Goal: Task Accomplishment & Management: Use online tool/utility

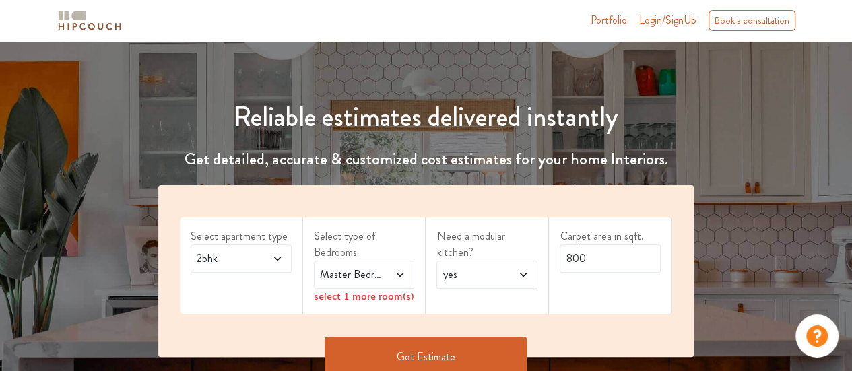
scroll to position [103, 0]
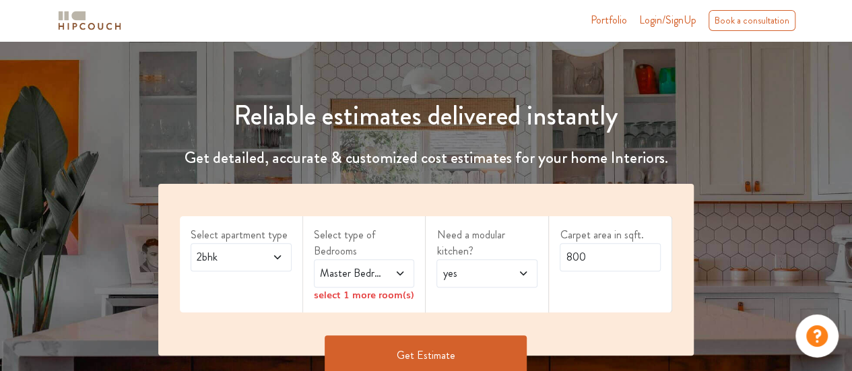
click at [385, 277] on span at bounding box center [395, 273] width 22 height 16
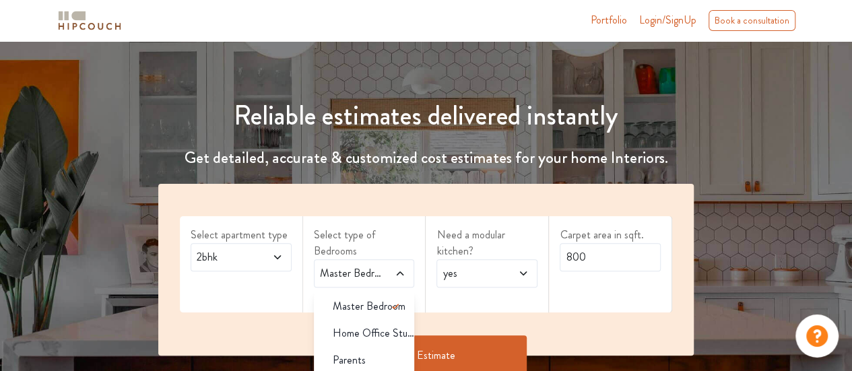
click at [370, 309] on span "Master Bedroom" at bounding box center [369, 306] width 73 height 16
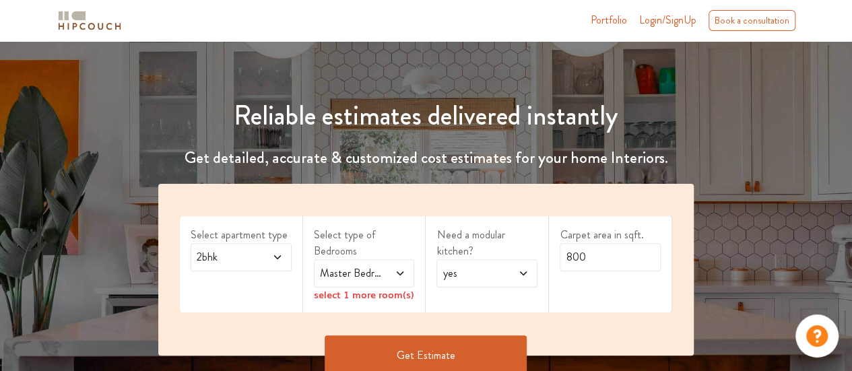
click at [430, 300] on div "Need a modular kitchen? yes" at bounding box center [487, 264] width 123 height 96
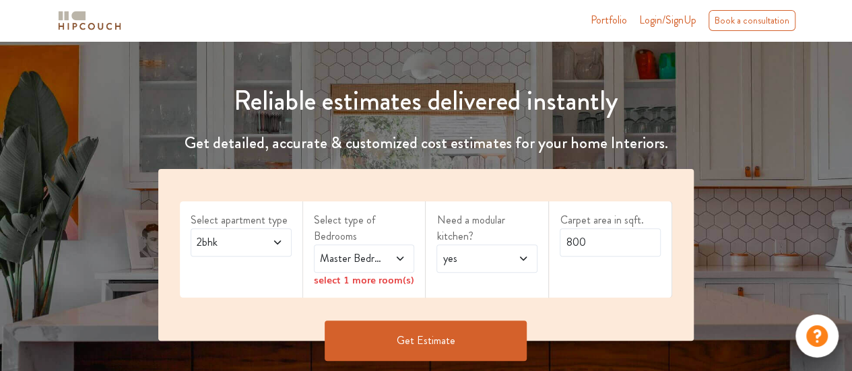
scroll to position [119, 0]
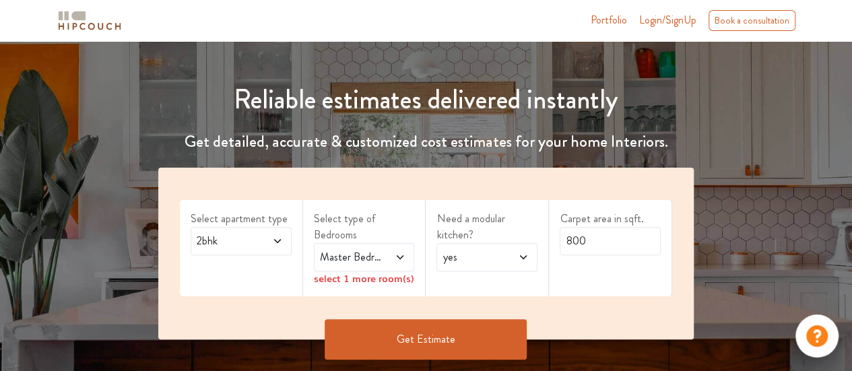
click at [395, 262] on span at bounding box center [395, 257] width 22 height 16
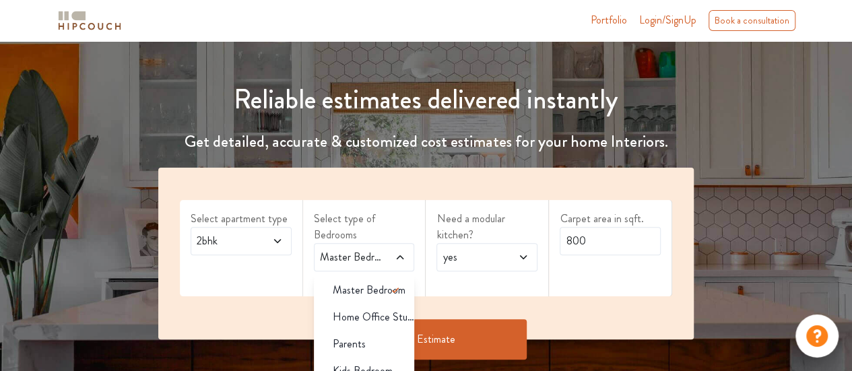
scroll to position [8, 0]
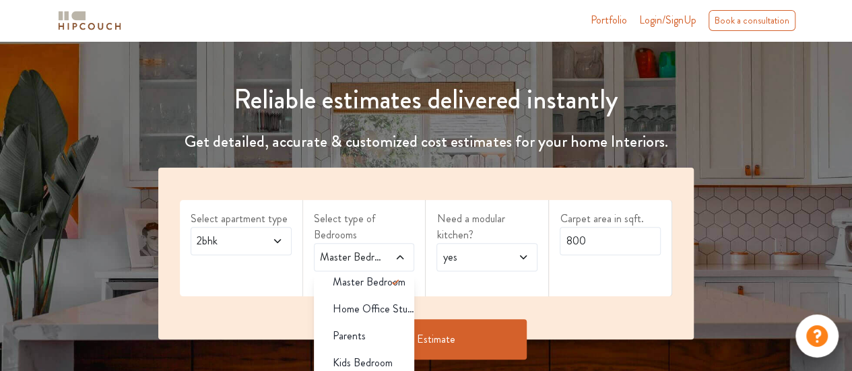
click at [378, 335] on div "Parents" at bounding box center [368, 336] width 93 height 16
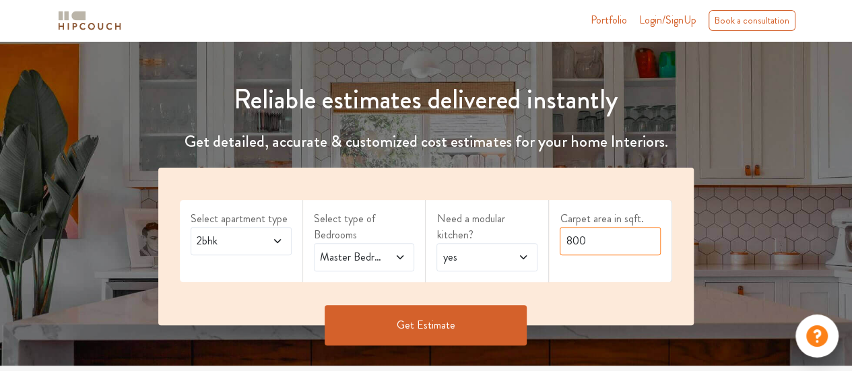
click at [598, 245] on input "800" at bounding box center [610, 241] width 101 height 28
type input "8"
type input "720"
click at [480, 324] on button "Get Estimate" at bounding box center [426, 325] width 202 height 40
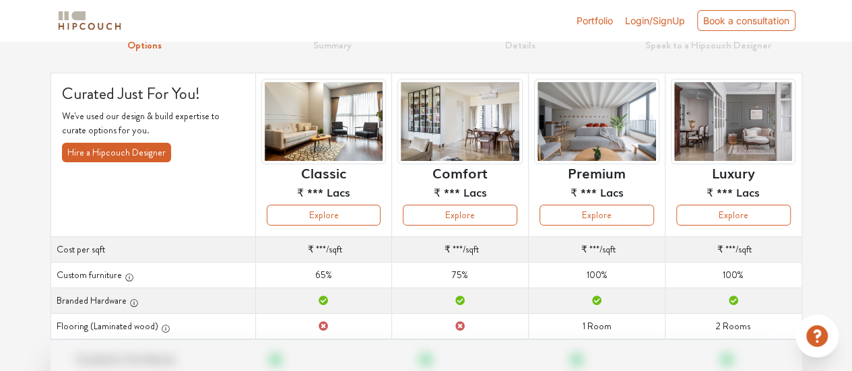
scroll to position [59, 0]
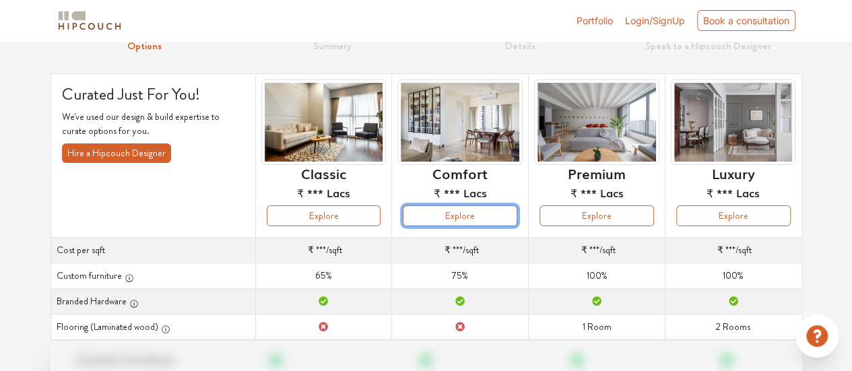
click at [497, 212] on button "Explore" at bounding box center [460, 215] width 115 height 21
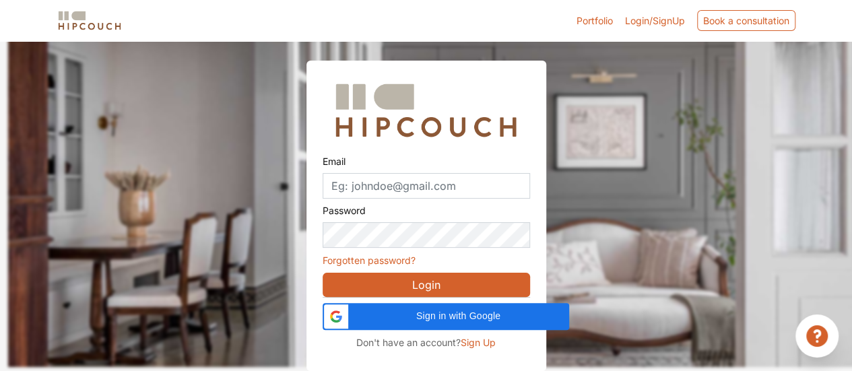
scroll to position [43, 0]
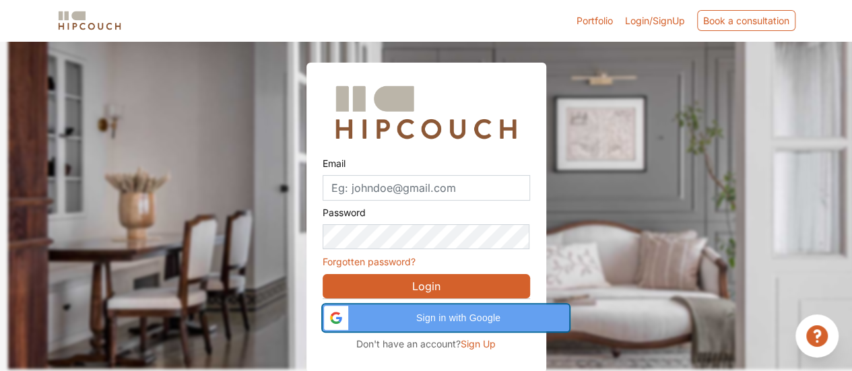
click at [423, 325] on div "Sign in with Google Sign in with Google. Opens in new tab" at bounding box center [446, 317] width 230 height 27
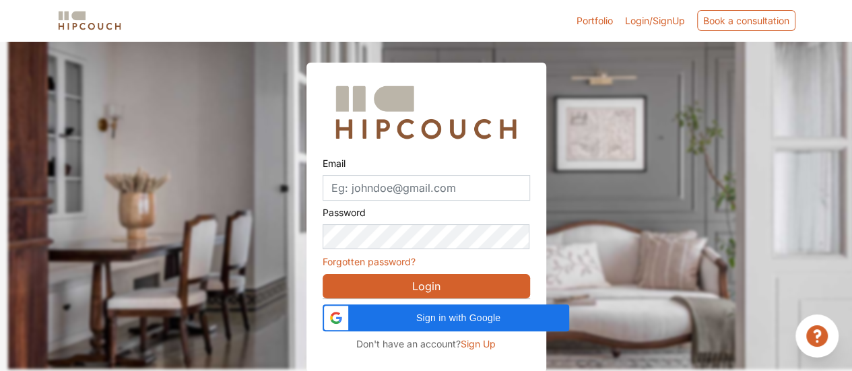
scroll to position [42, 0]
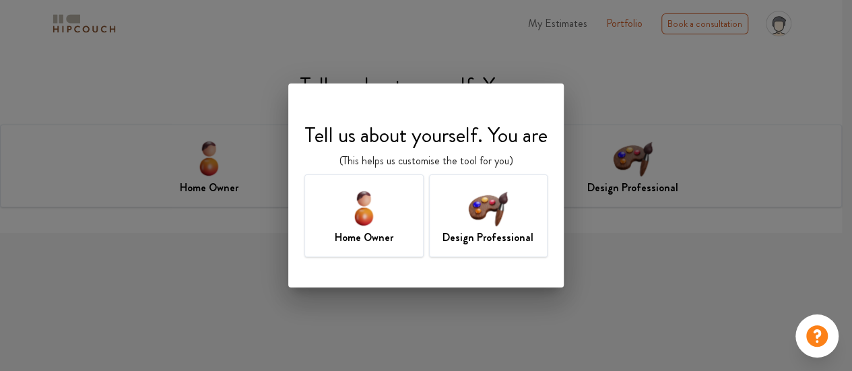
click at [373, 210] on img at bounding box center [364, 208] width 44 height 44
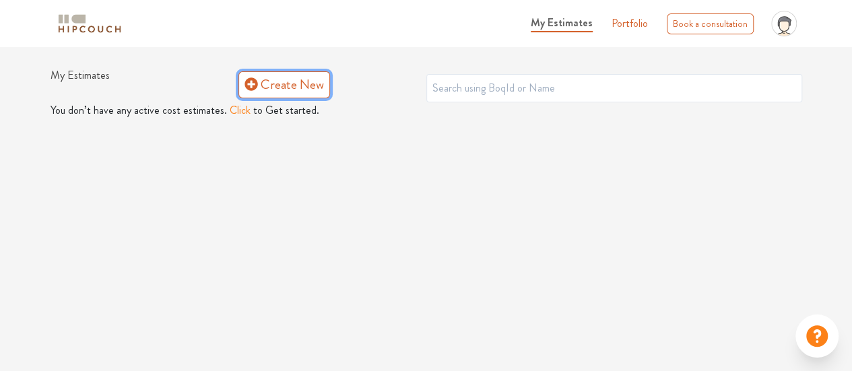
click at [287, 91] on link "Create New" at bounding box center [284, 84] width 92 height 27
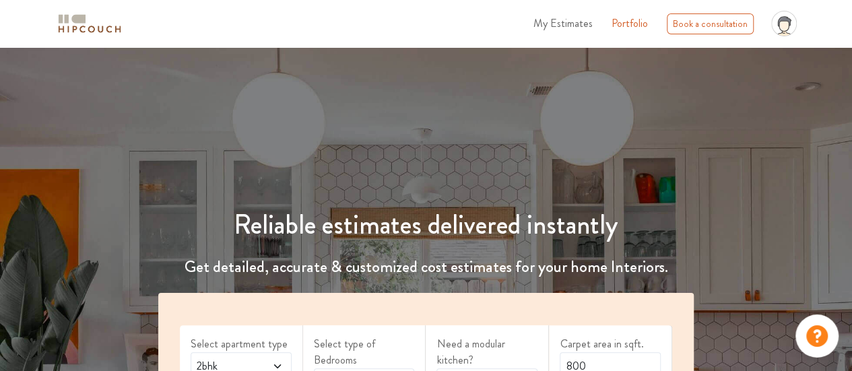
scroll to position [109, 0]
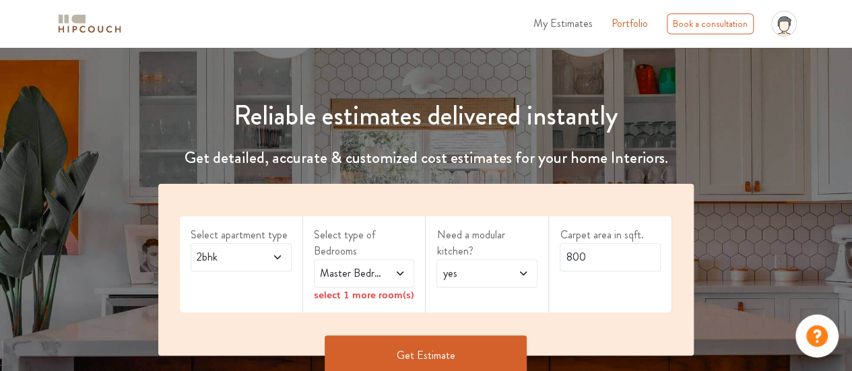
click at [385, 266] on span at bounding box center [395, 273] width 22 height 16
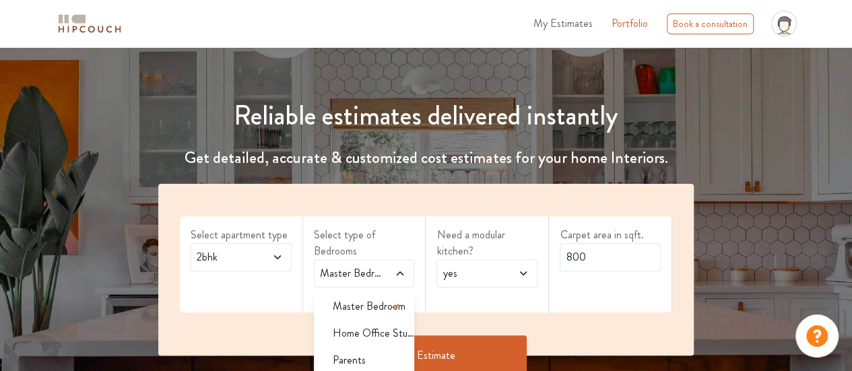
click at [358, 356] on span "Parents" at bounding box center [349, 360] width 33 height 16
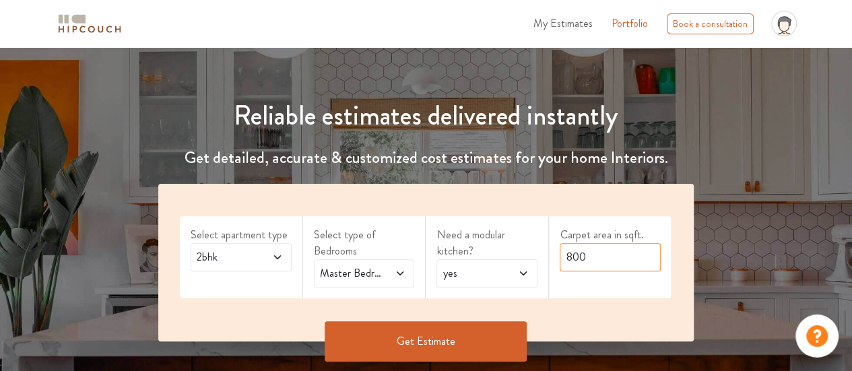
click at [586, 253] on input "800" at bounding box center [610, 257] width 101 height 28
type input "8"
type input "720"
click at [494, 323] on button "Get Estimate" at bounding box center [426, 341] width 202 height 40
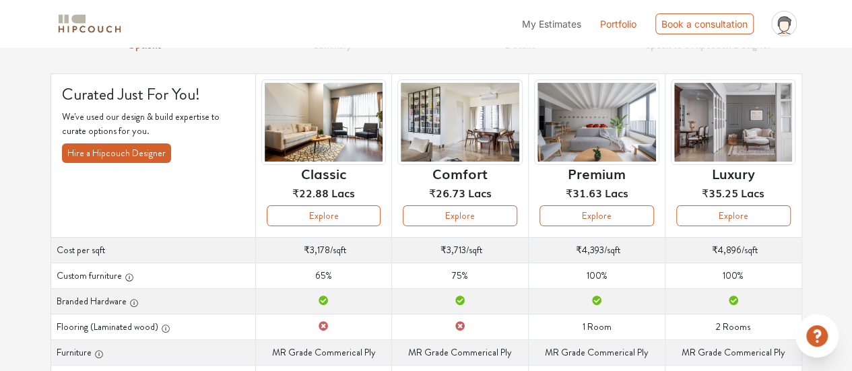
scroll to position [65, 0]
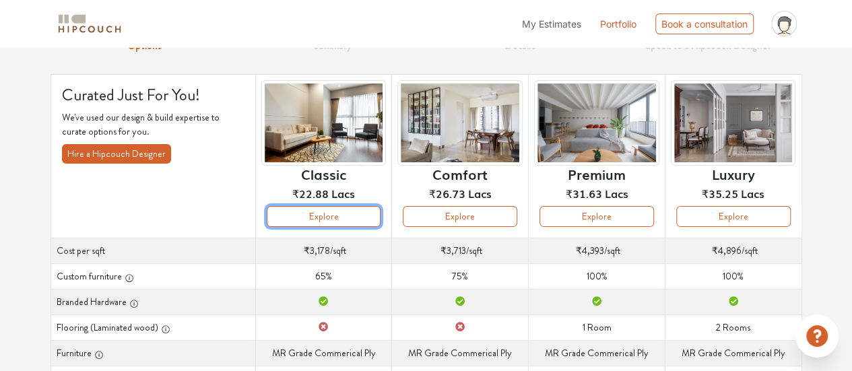
click at [294, 224] on button "Explore" at bounding box center [324, 216] width 115 height 21
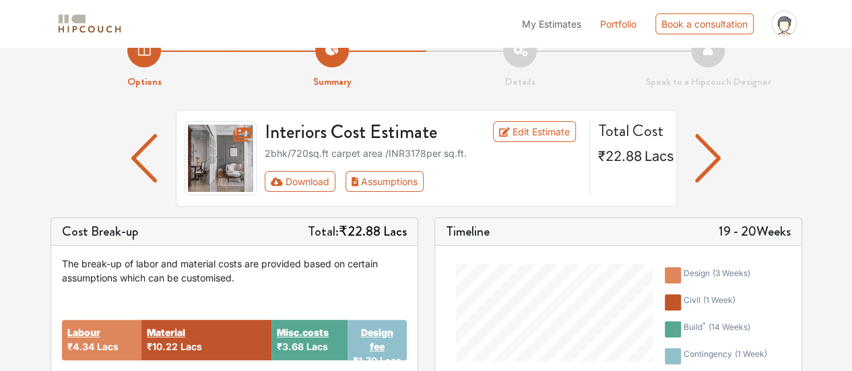
scroll to position [28, 0]
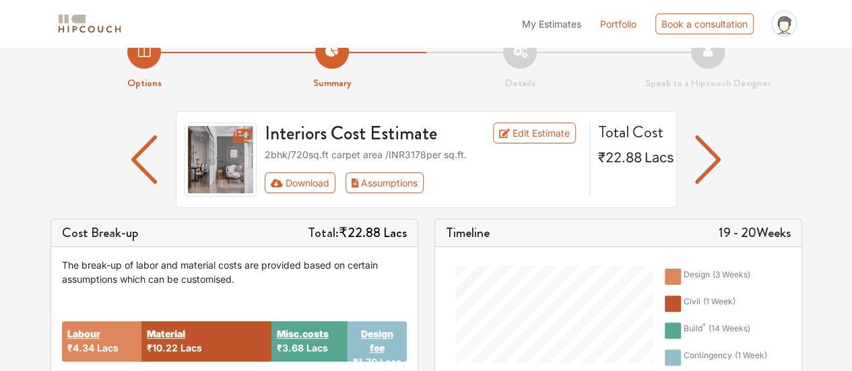
click at [710, 180] on img "button" at bounding box center [708, 159] width 26 height 48
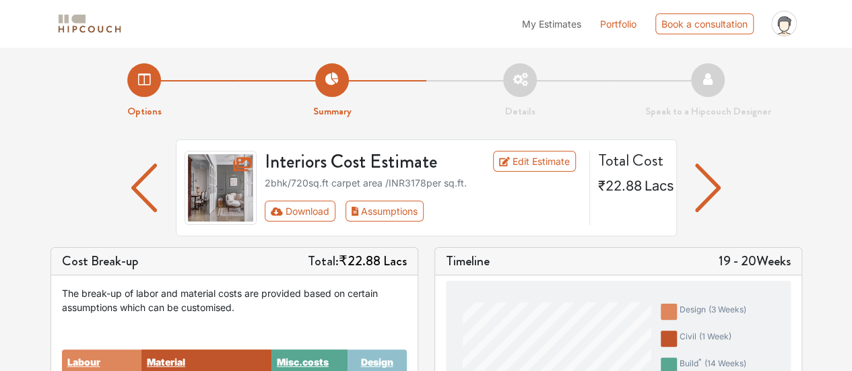
scroll to position [28, 0]
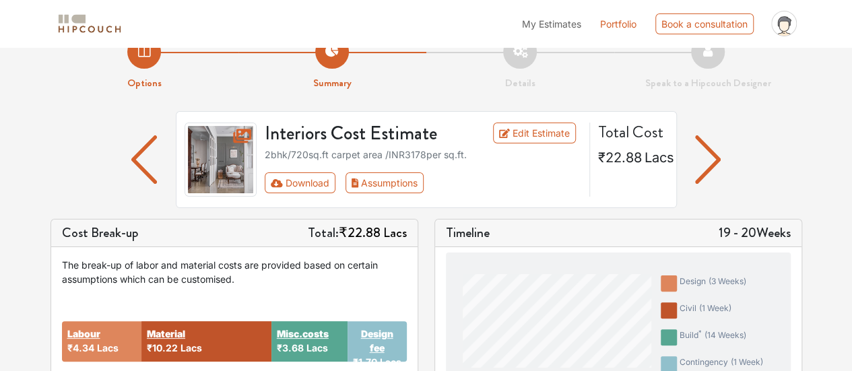
click at [97, 26] on img at bounding box center [89, 24] width 67 height 24
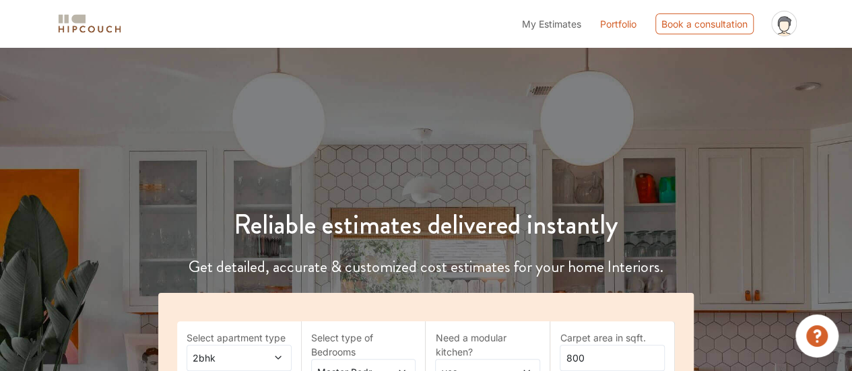
click at [86, 32] on img at bounding box center [89, 24] width 67 height 24
